Goal: Use online tool/utility: Utilize a website feature to perform a specific function

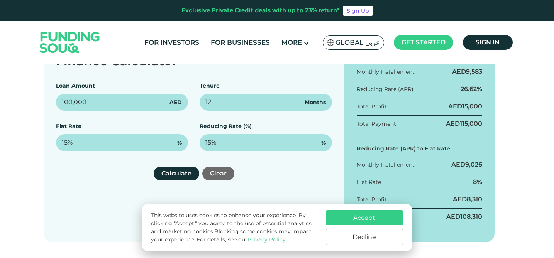
scroll to position [140, 0]
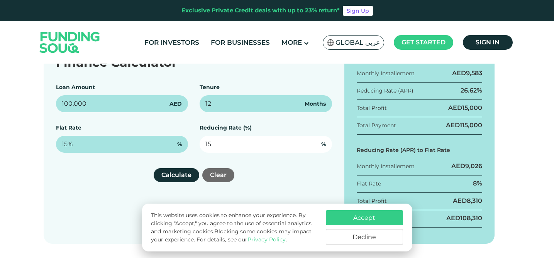
click at [209, 146] on input "15" at bounding box center [265, 144] width 132 height 17
type input "1"
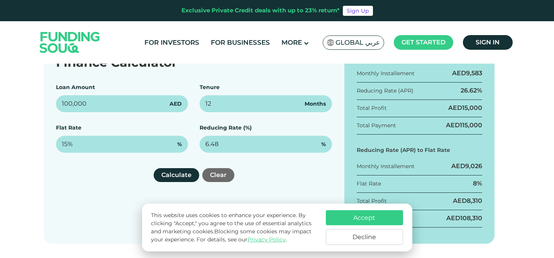
type input "6.48%"
click at [244, 167] on div "Finance Calculator Loan Amount 100,000 AED Tenure 12 Months Flat Rate 15% % Red…" at bounding box center [194, 142] width 301 height 203
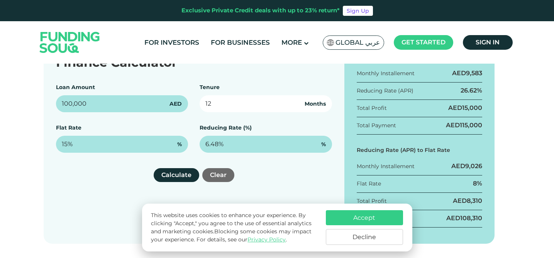
click at [212, 106] on input "12" at bounding box center [265, 103] width 132 height 17
type input "48"
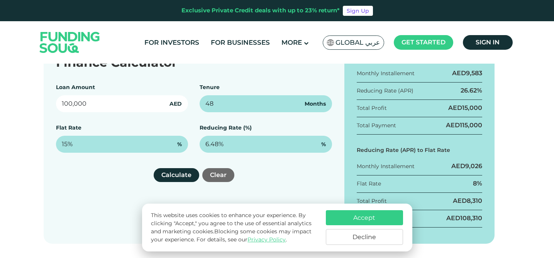
click at [81, 101] on input "100,000" at bounding box center [122, 103] width 132 height 17
type input "90,000"
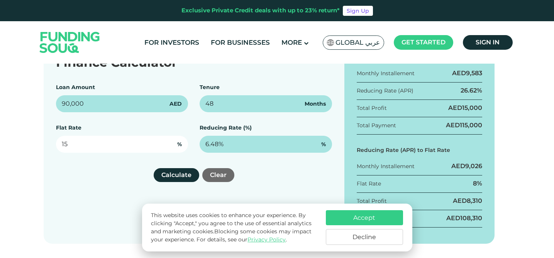
click at [71, 145] on input "15" at bounding box center [122, 144] width 132 height 17
type input "1"
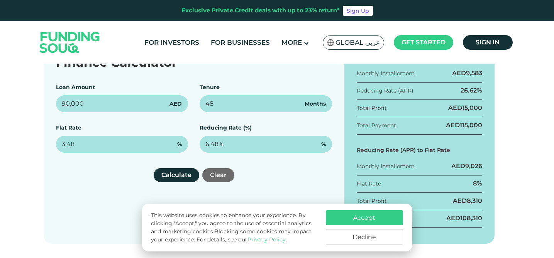
type input "3.48%"
click at [104, 186] on div "Finance Calculator Loan Amount 90,000 AED Tenure 48 Months Flat Rate 3.48% % Re…" at bounding box center [194, 142] width 301 height 203
click at [172, 178] on button "Calculate" at bounding box center [177, 175] width 46 height 14
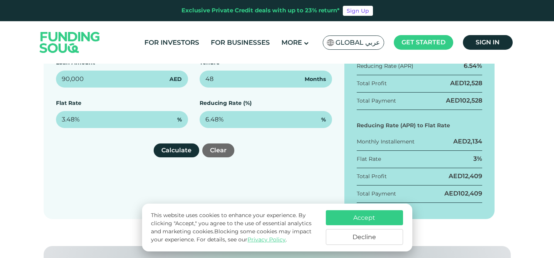
scroll to position [166, 0]
